Goal: Task Accomplishment & Management: Use online tool/utility

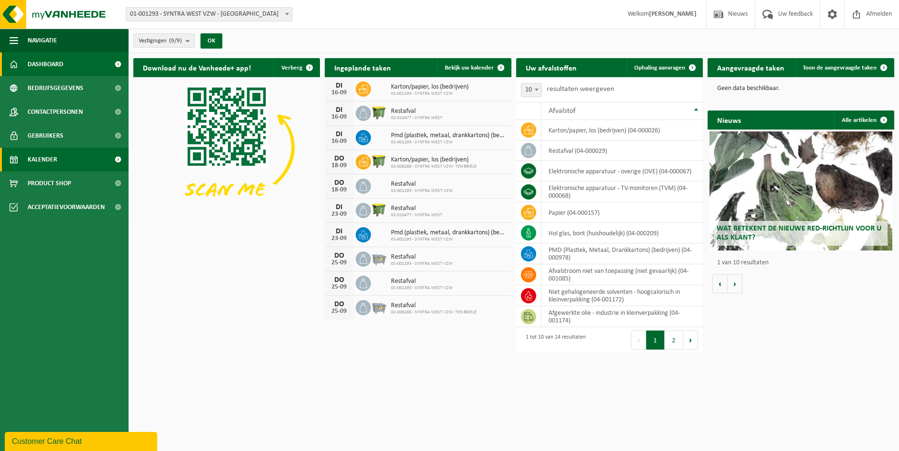
click at [45, 159] on span "Kalender" at bounding box center [43, 160] width 30 height 24
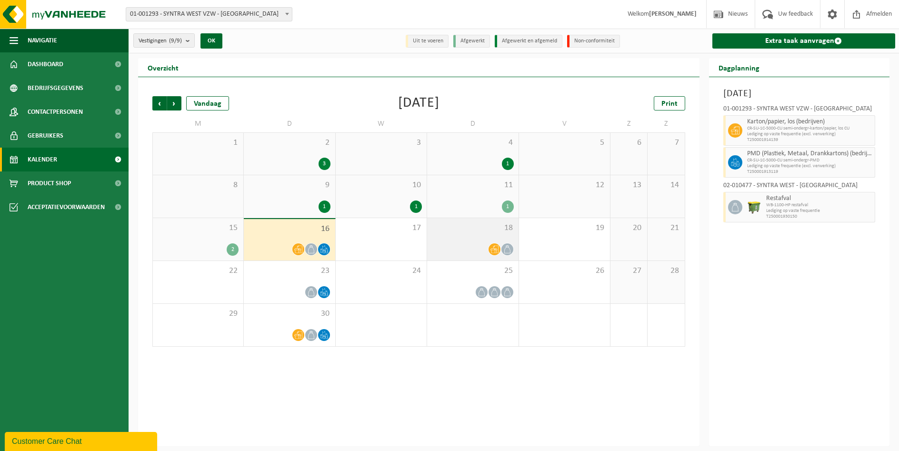
click at [498, 246] on icon at bounding box center [495, 250] width 8 height 8
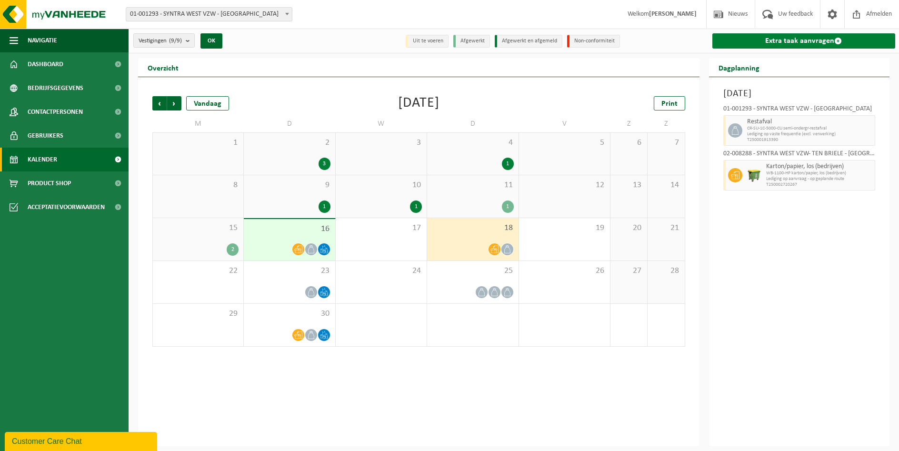
click at [806, 36] on link "Extra taak aanvragen" at bounding box center [803, 40] width 183 height 15
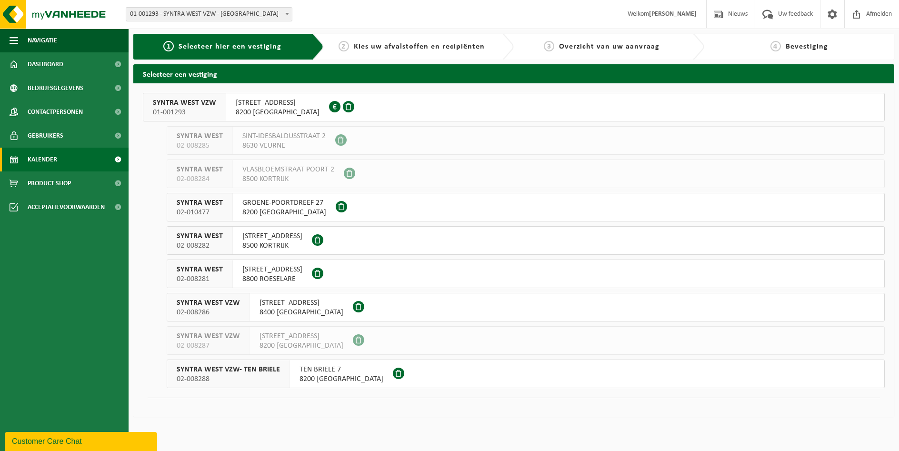
click at [34, 164] on span "Kalender" at bounding box center [43, 160] width 30 height 24
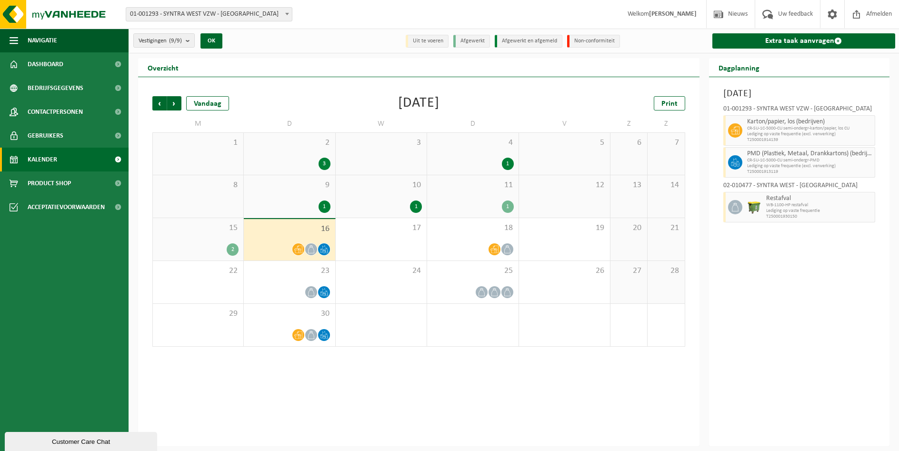
click at [268, 231] on span "16" at bounding box center [289, 229] width 81 height 10
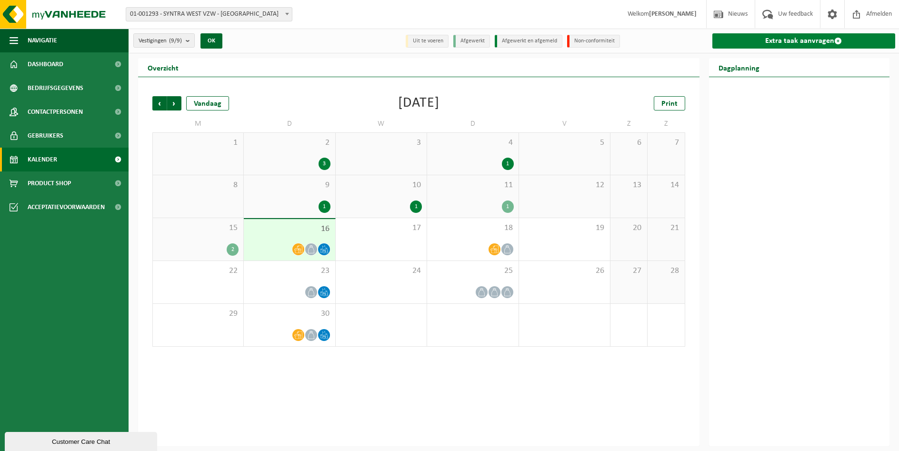
click at [795, 38] on link "Extra taak aanvragen" at bounding box center [803, 40] width 183 height 15
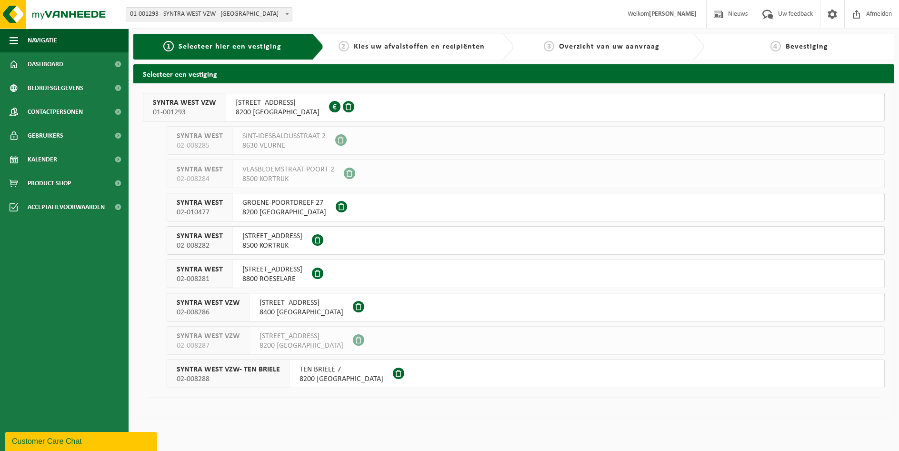
click at [353, 341] on span at bounding box center [358, 339] width 11 height 11
click at [32, 160] on span "Kalender" at bounding box center [43, 160] width 30 height 24
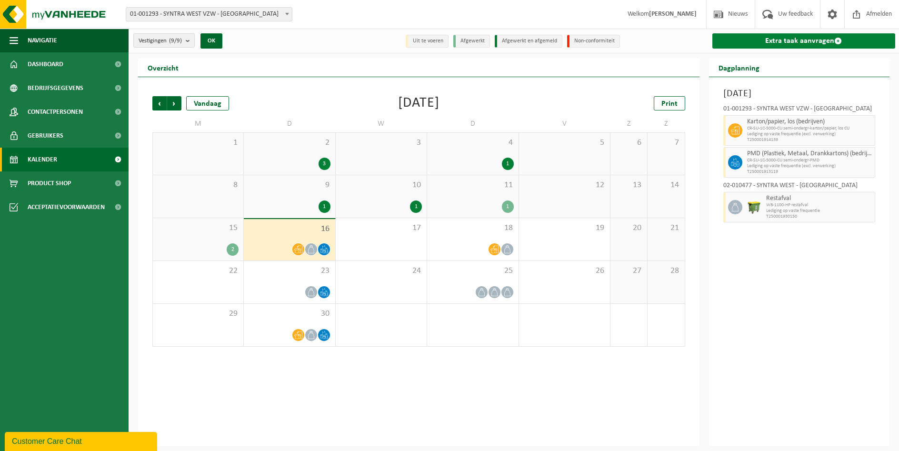
click at [838, 40] on span at bounding box center [838, 41] width 8 height 8
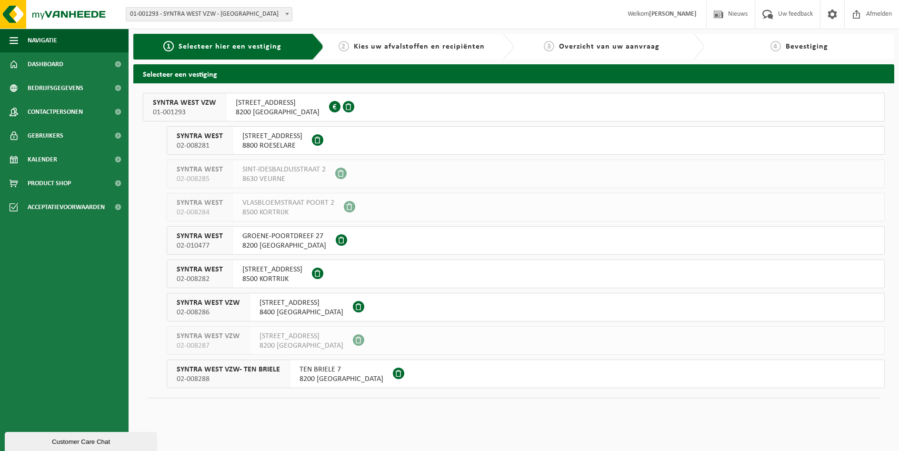
click at [242, 239] on span "GROENE-POORTDREEF 27" at bounding box center [284, 236] width 84 height 10
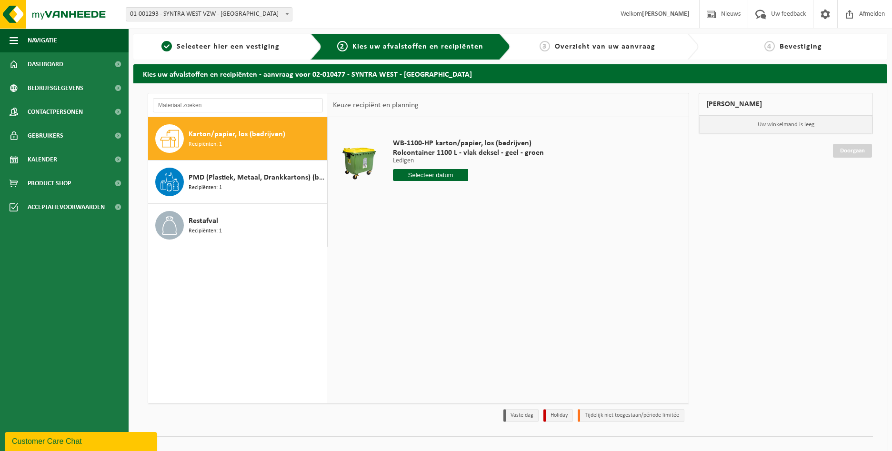
click at [226, 143] on div "Karton/papier, los (bedrijven) Recipiënten: 1" at bounding box center [257, 138] width 136 height 29
click at [431, 177] on input "text" at bounding box center [431, 175] width 76 height 12
click at [452, 259] on div "18" at bounding box center [451, 259] width 17 height 15
type input "Van [DATE]"
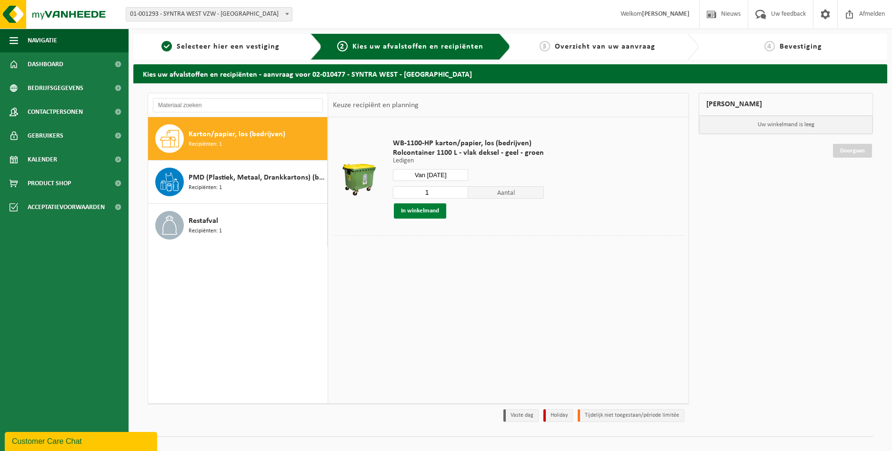
click at [425, 213] on button "In winkelmand" at bounding box center [420, 210] width 52 height 15
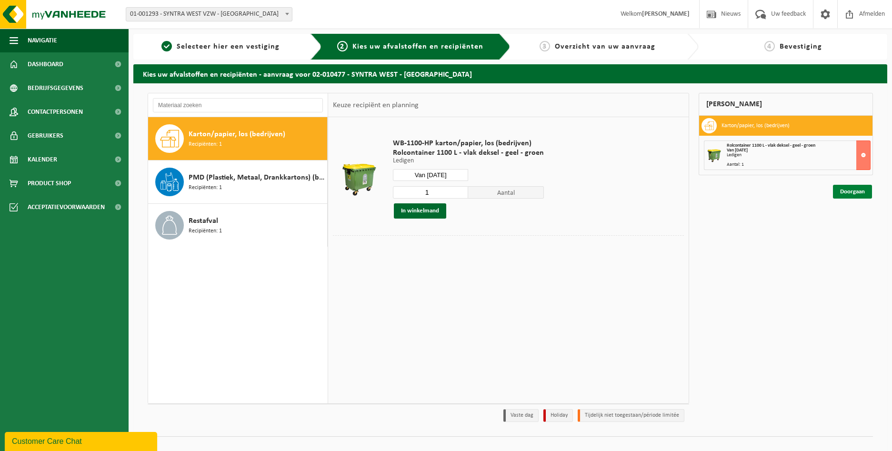
click at [848, 194] on link "Doorgaan" at bounding box center [852, 192] width 39 height 14
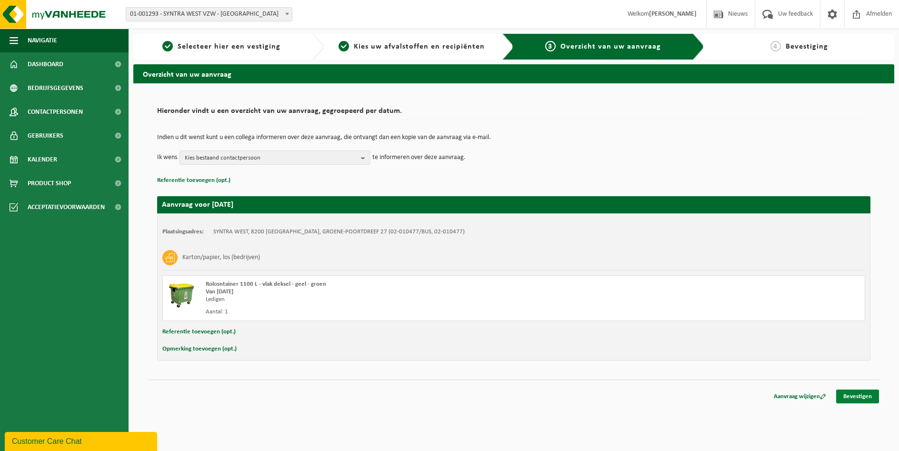
click at [863, 395] on link "Bevestigen" at bounding box center [857, 397] width 43 height 14
